Goal: Task Accomplishment & Management: Manage account settings

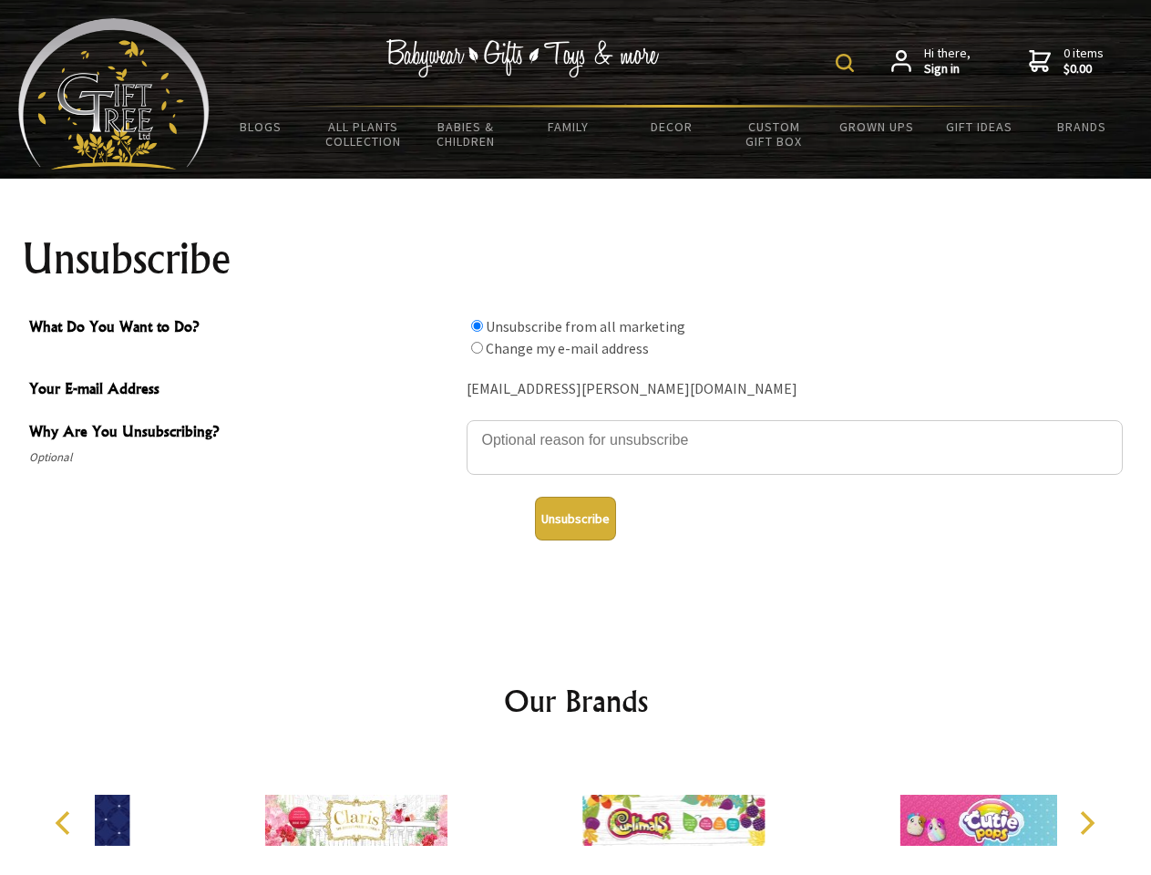
click at [848, 63] on img at bounding box center [845, 63] width 18 height 18
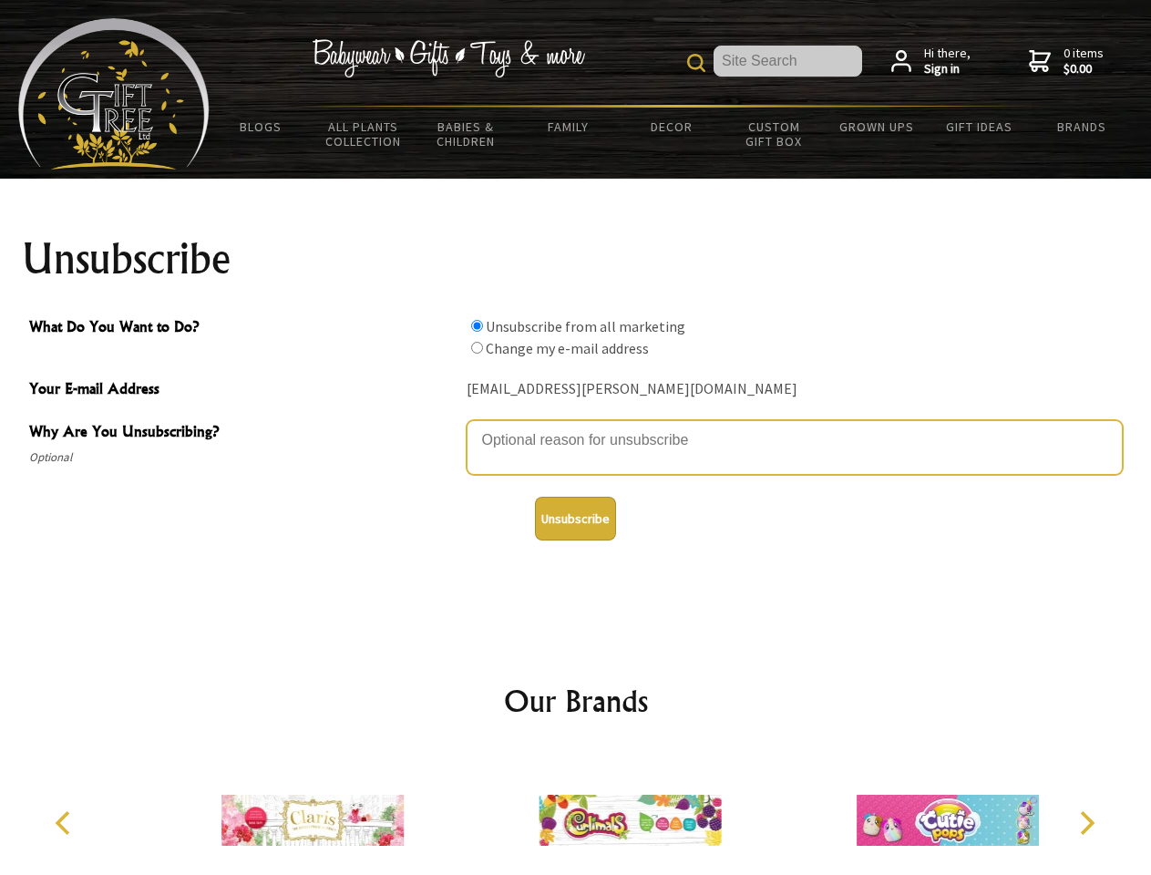
click at [576, 426] on textarea "Why Are You Unsubscribing?" at bounding box center [795, 447] width 656 height 55
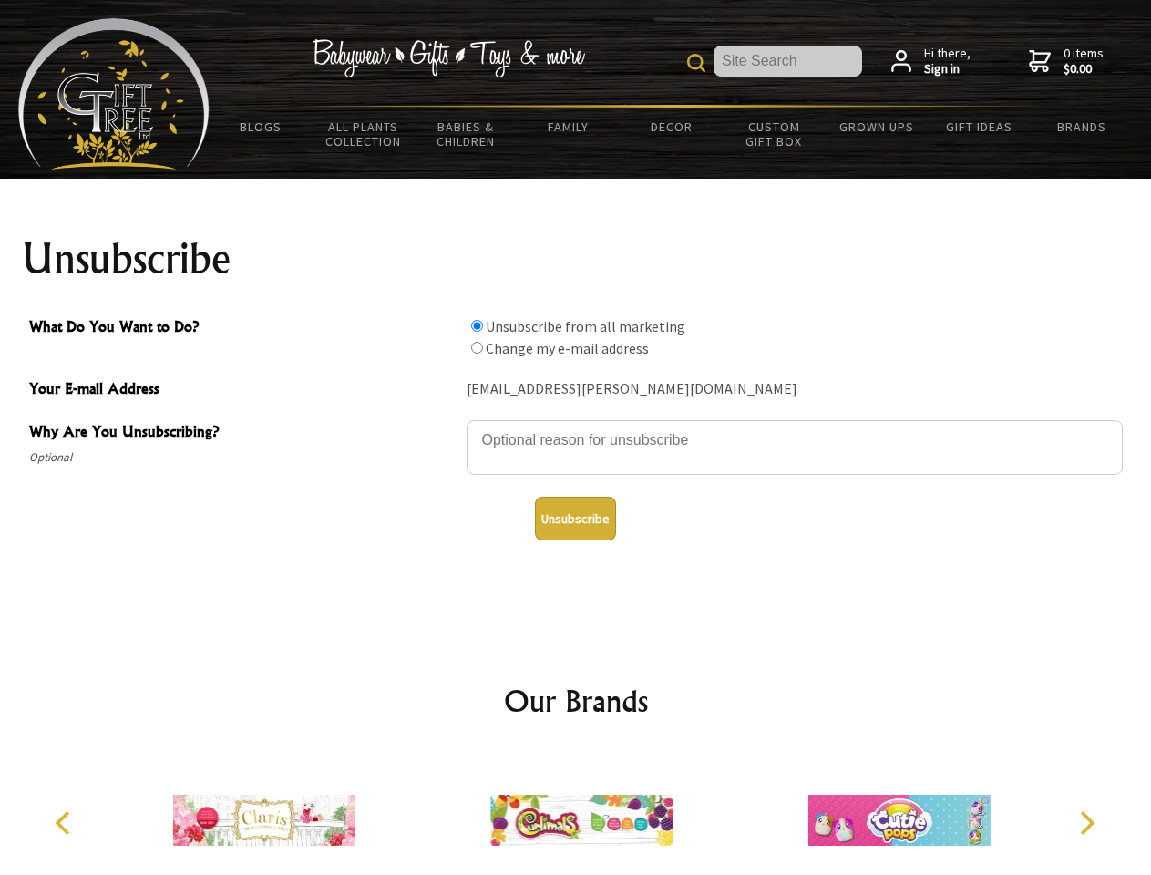
click at [477, 325] on input "What Do You Want to Do?" at bounding box center [477, 326] width 12 height 12
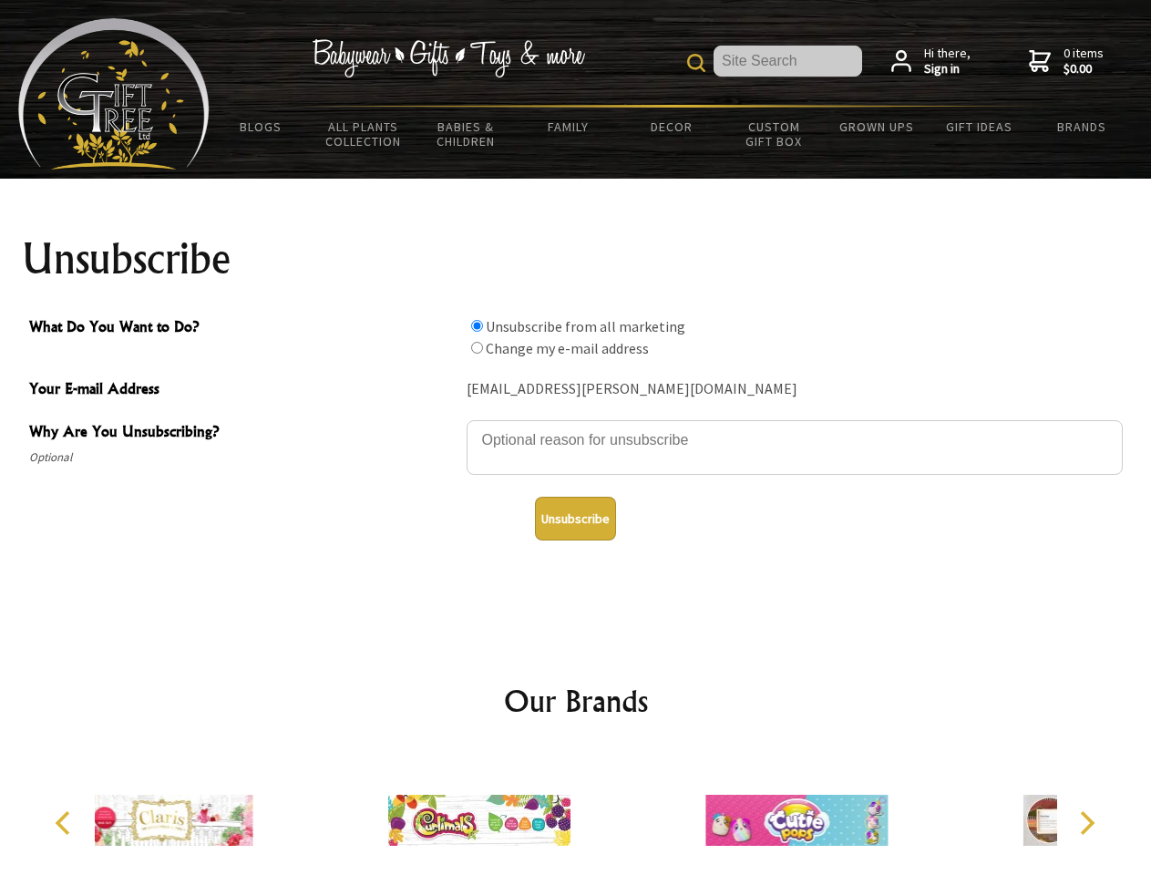
click at [477, 347] on input "What Do You Want to Do?" at bounding box center [477, 348] width 12 height 12
click at [575, 519] on button "Unsubscribe" at bounding box center [575, 519] width 81 height 44
radio input "true"
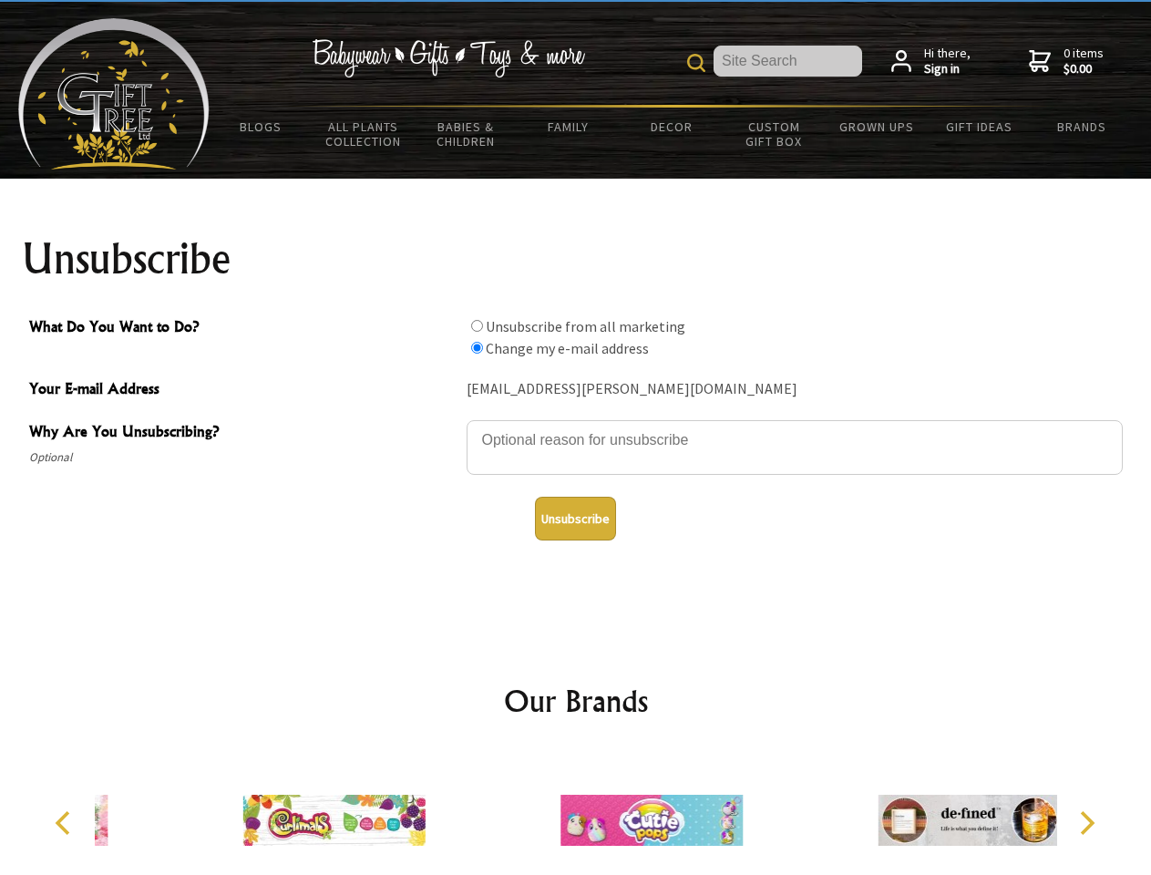
click at [576, 813] on img at bounding box center [651, 820] width 182 height 137
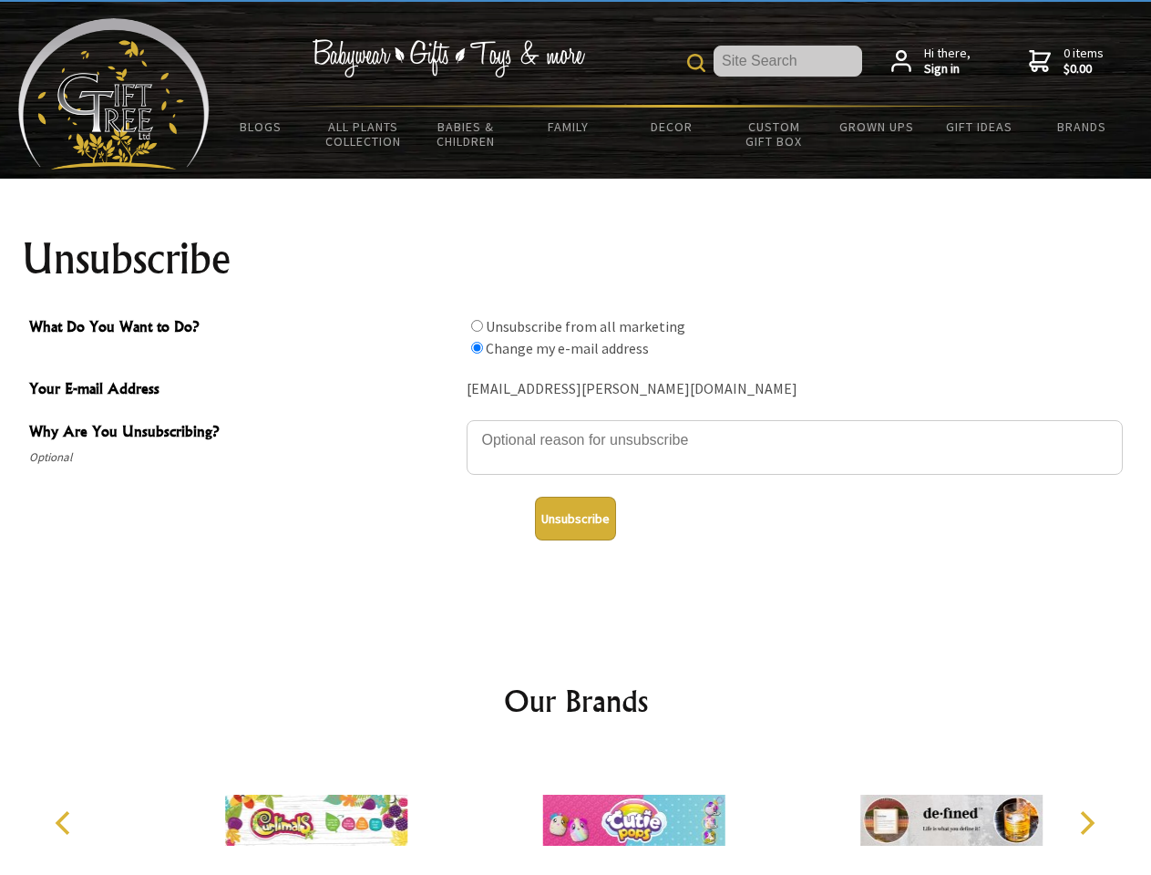
click at [66, 823] on icon "Previous" at bounding box center [65, 823] width 24 height 24
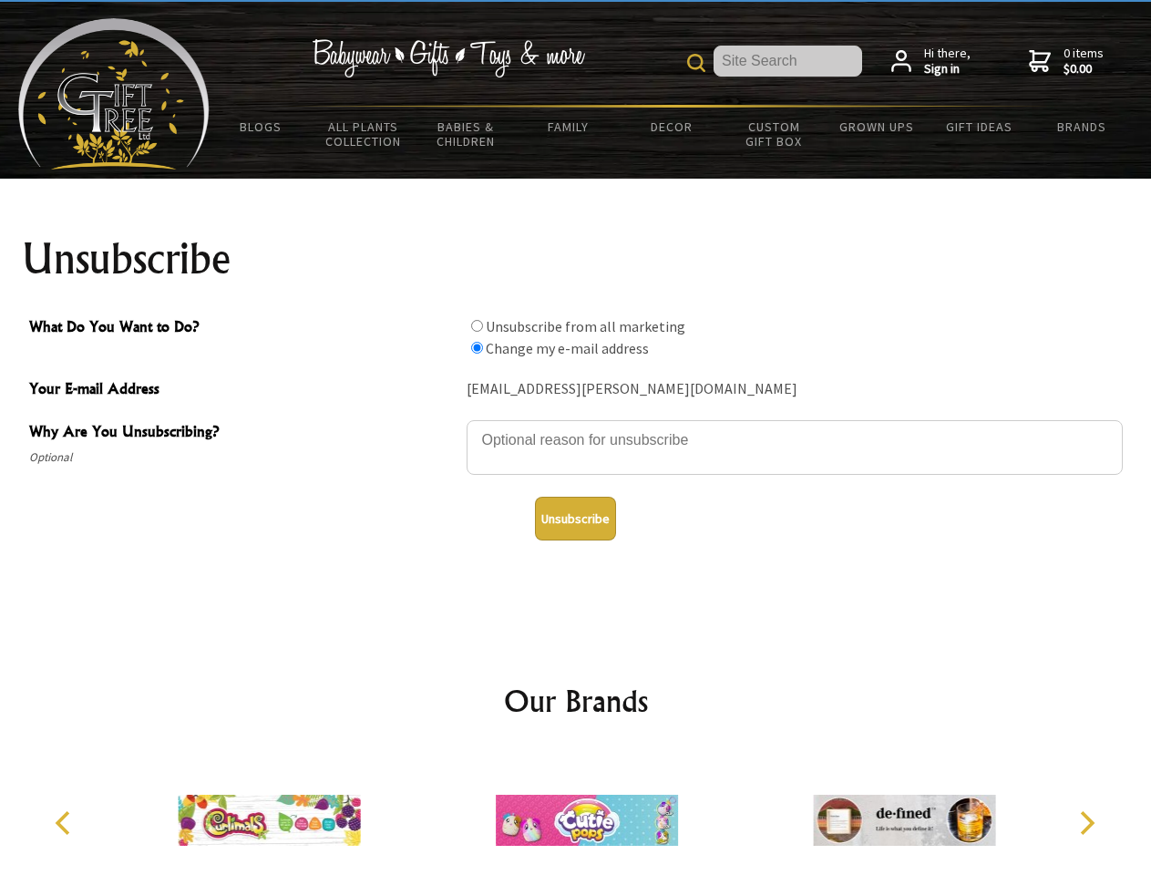
click at [1086, 823] on icon "Next" at bounding box center [1086, 823] width 24 height 24
